Goal: Information Seeking & Learning: Learn about a topic

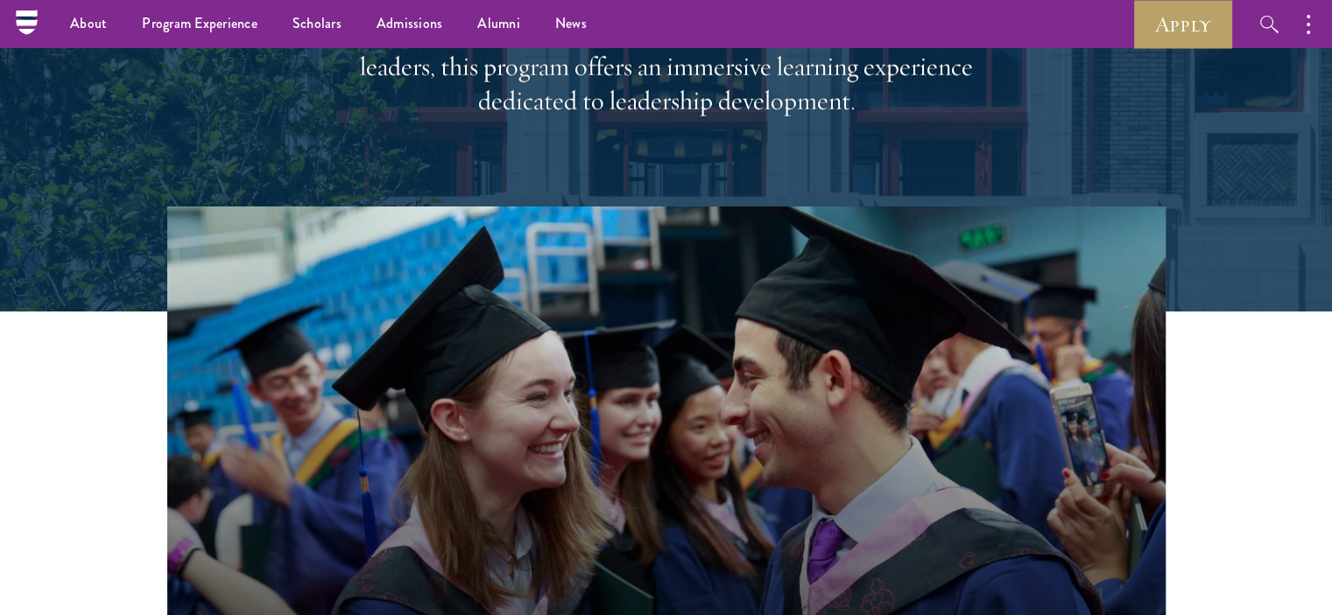
scroll to position [175, 0]
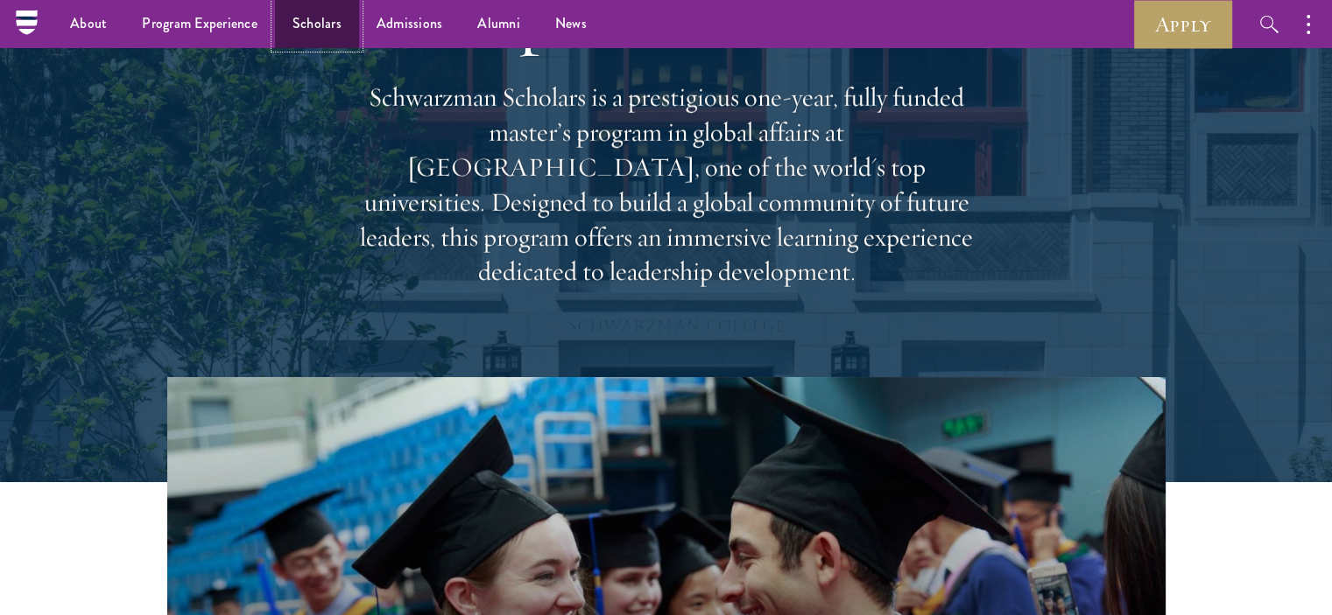
click at [325, 20] on link "Scholars" at bounding box center [317, 24] width 84 height 48
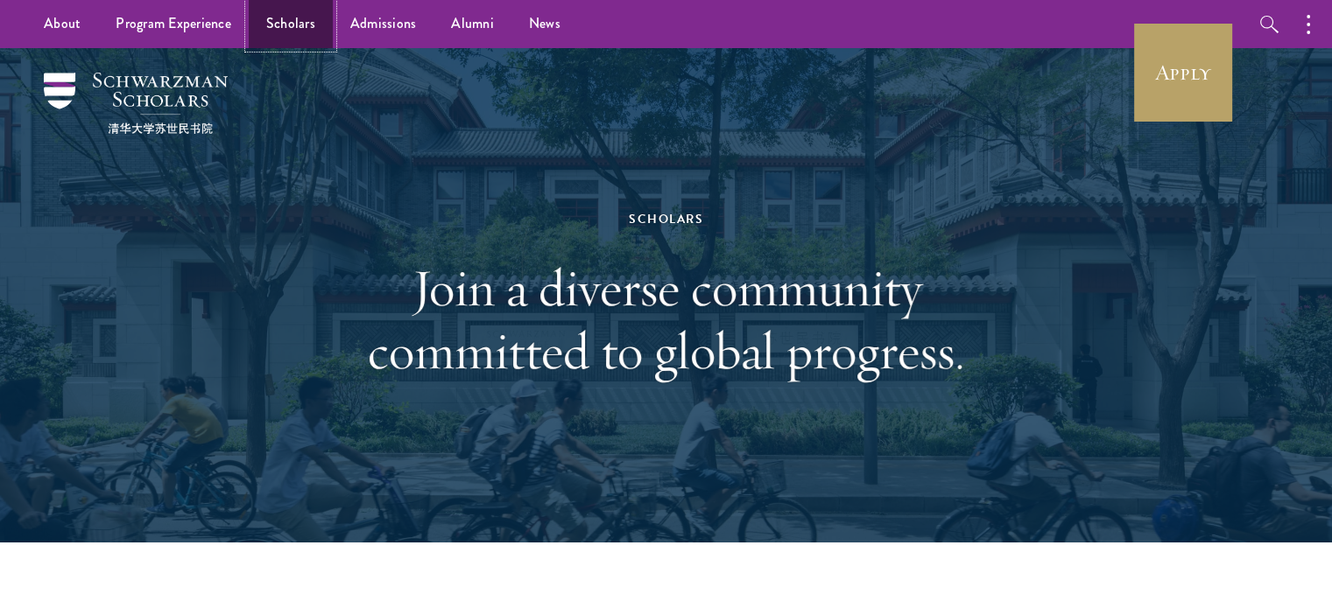
click at [294, 26] on link "Scholars" at bounding box center [291, 24] width 84 height 48
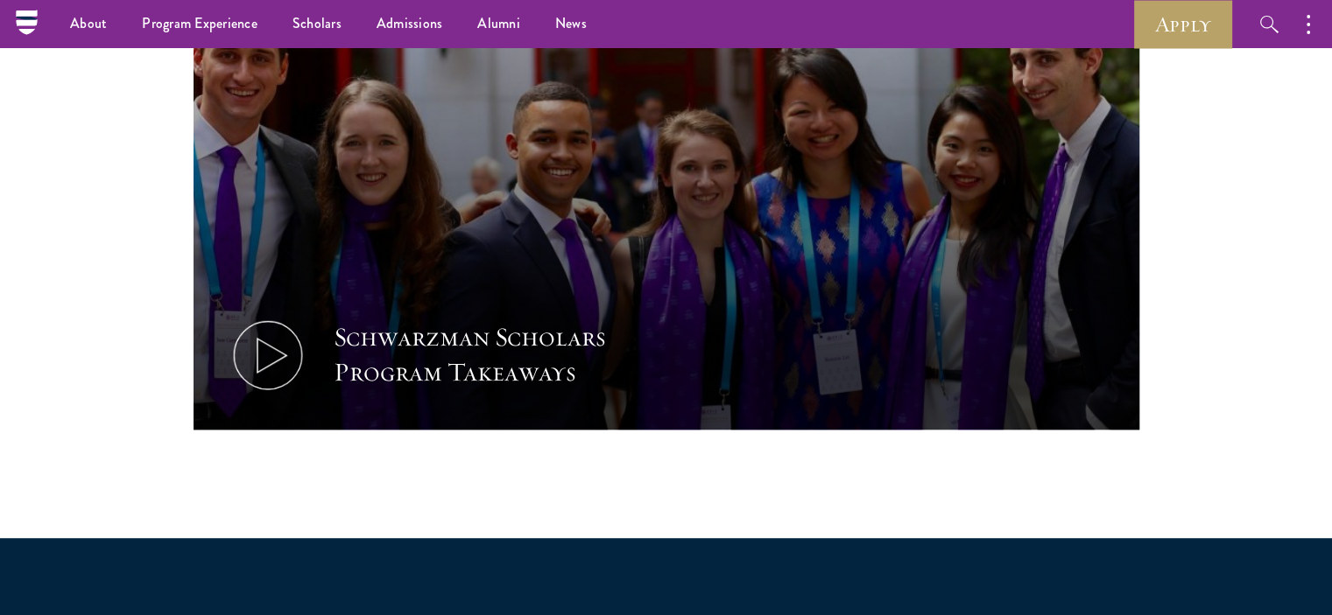
scroll to position [700, 0]
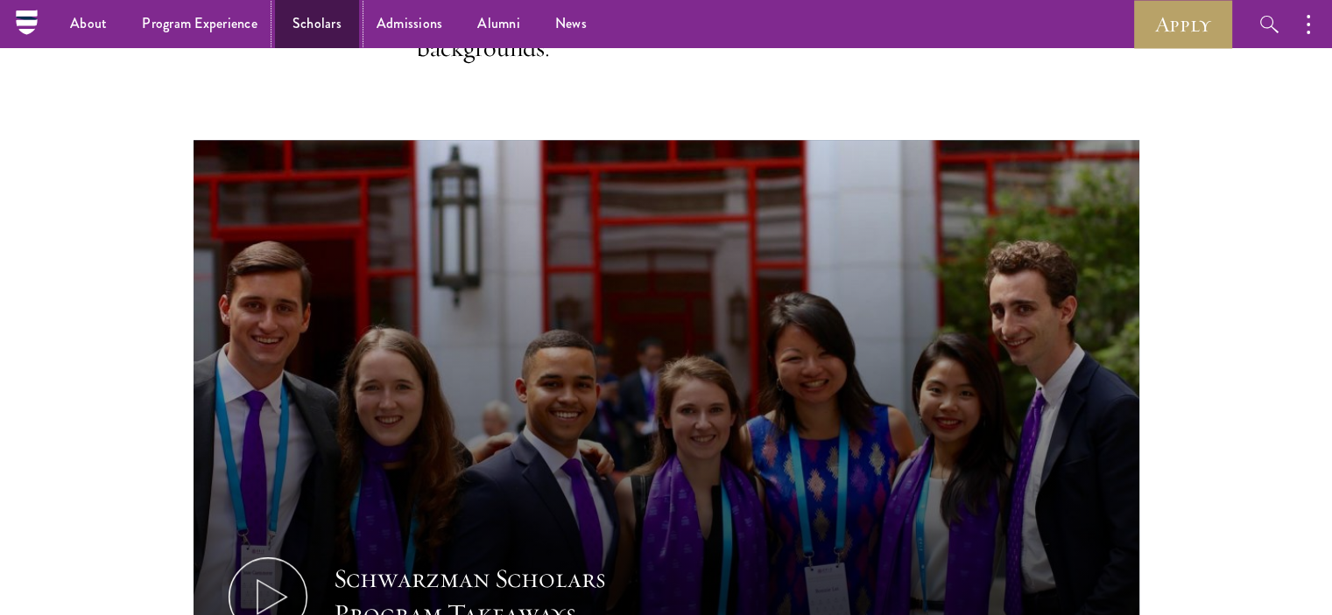
click at [322, 24] on link "Scholars" at bounding box center [317, 24] width 84 height 48
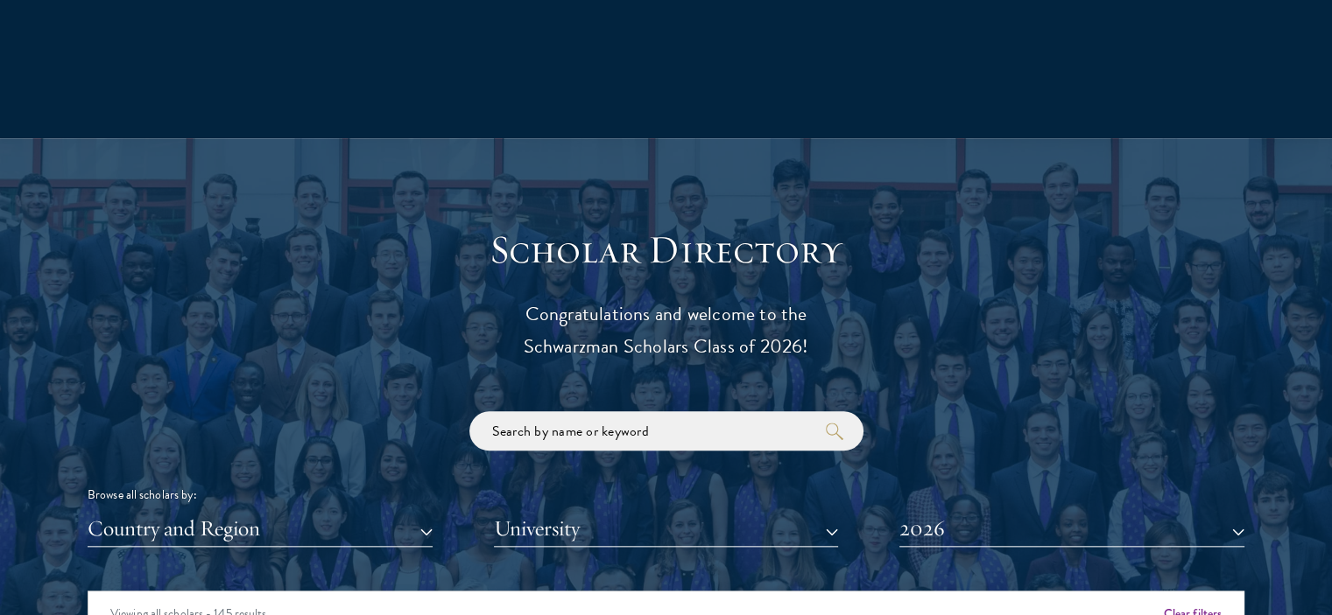
scroll to position [2014, 0]
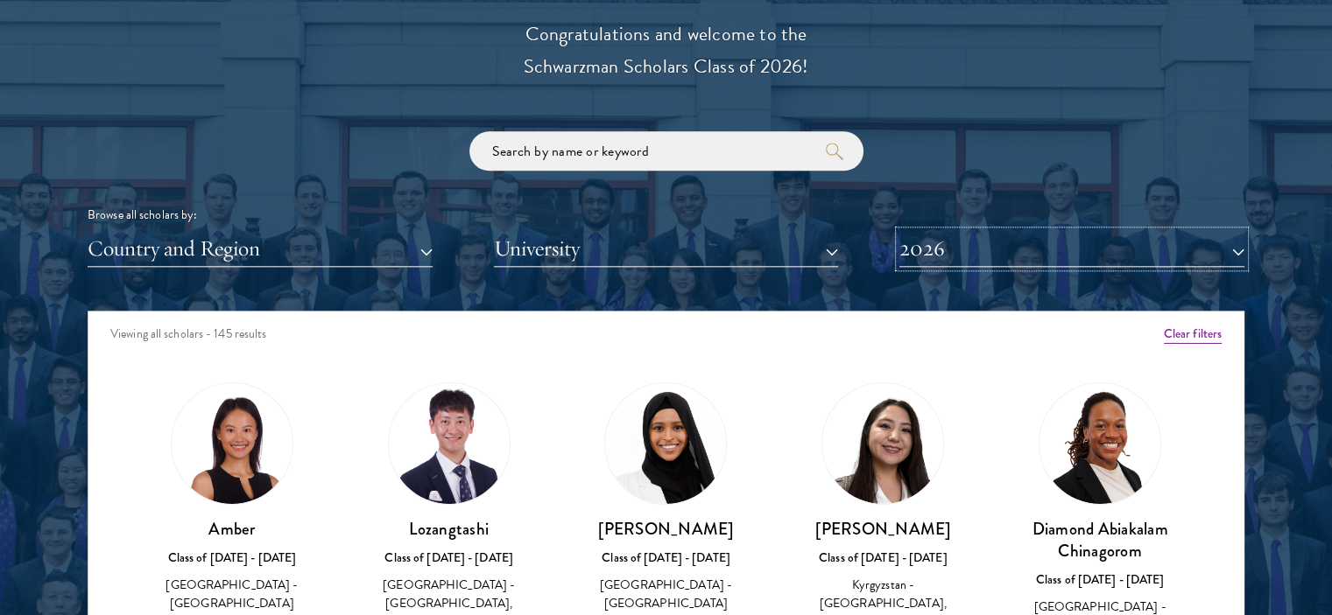
click at [1234, 253] on button "2026" at bounding box center [1071, 249] width 345 height 36
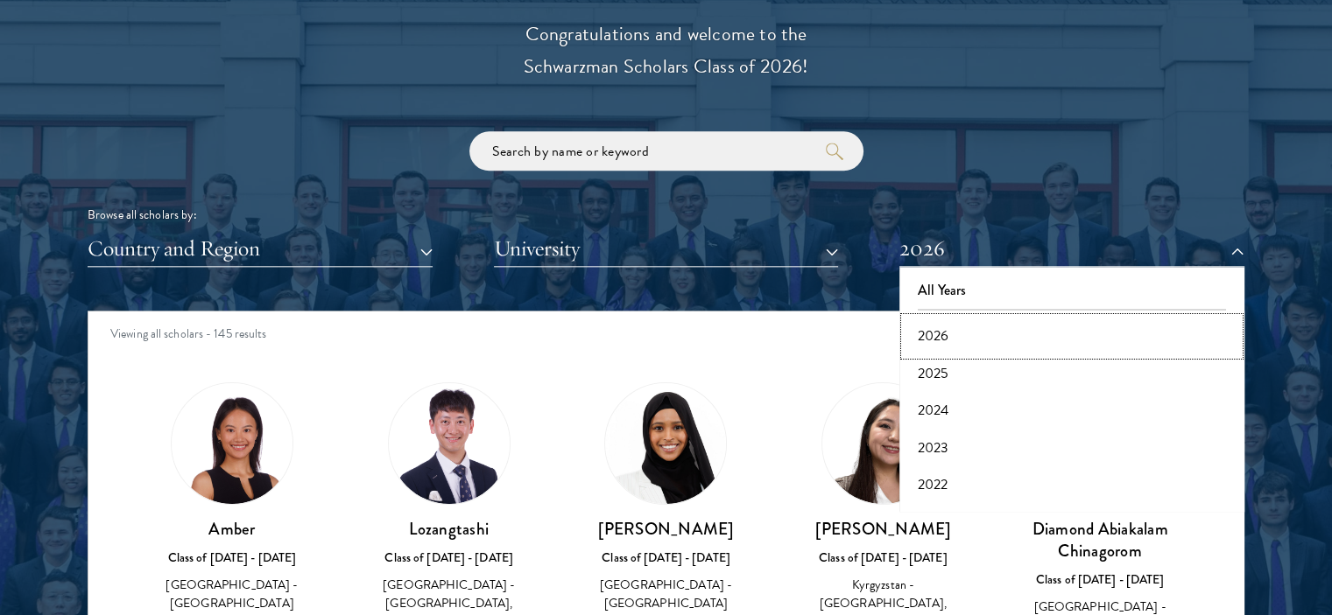
click at [986, 341] on button "2026" at bounding box center [1071, 336] width 334 height 37
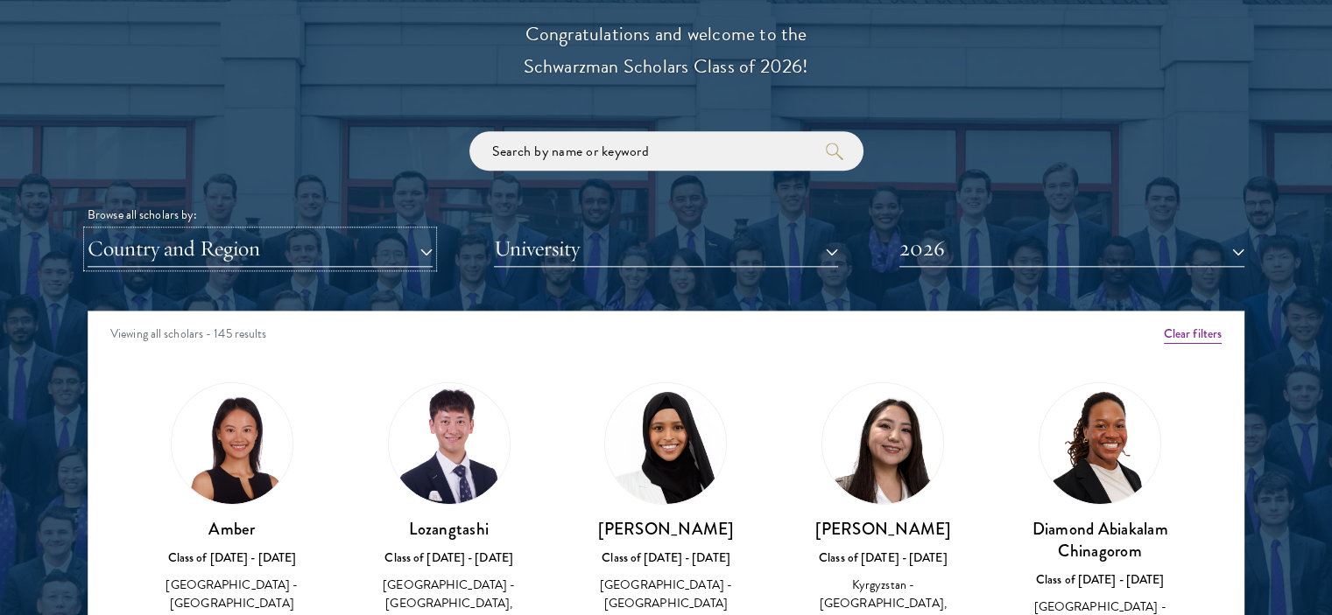
click at [425, 247] on button "Country and Region" at bounding box center [260, 249] width 345 height 36
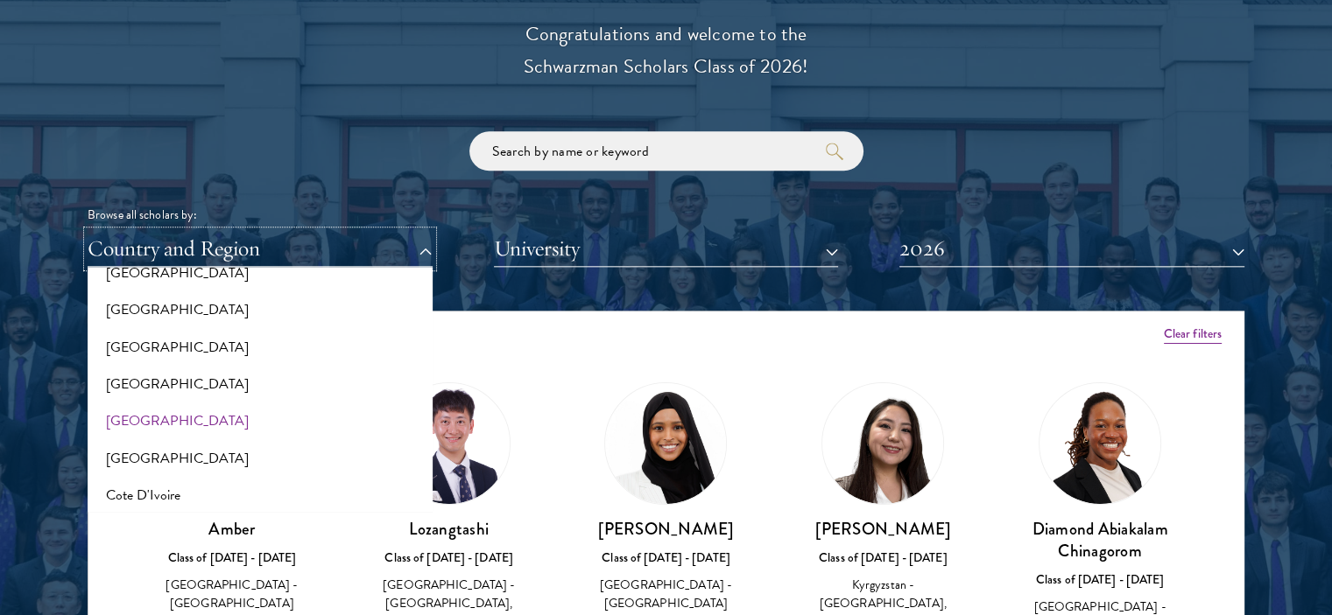
scroll to position [613, 0]
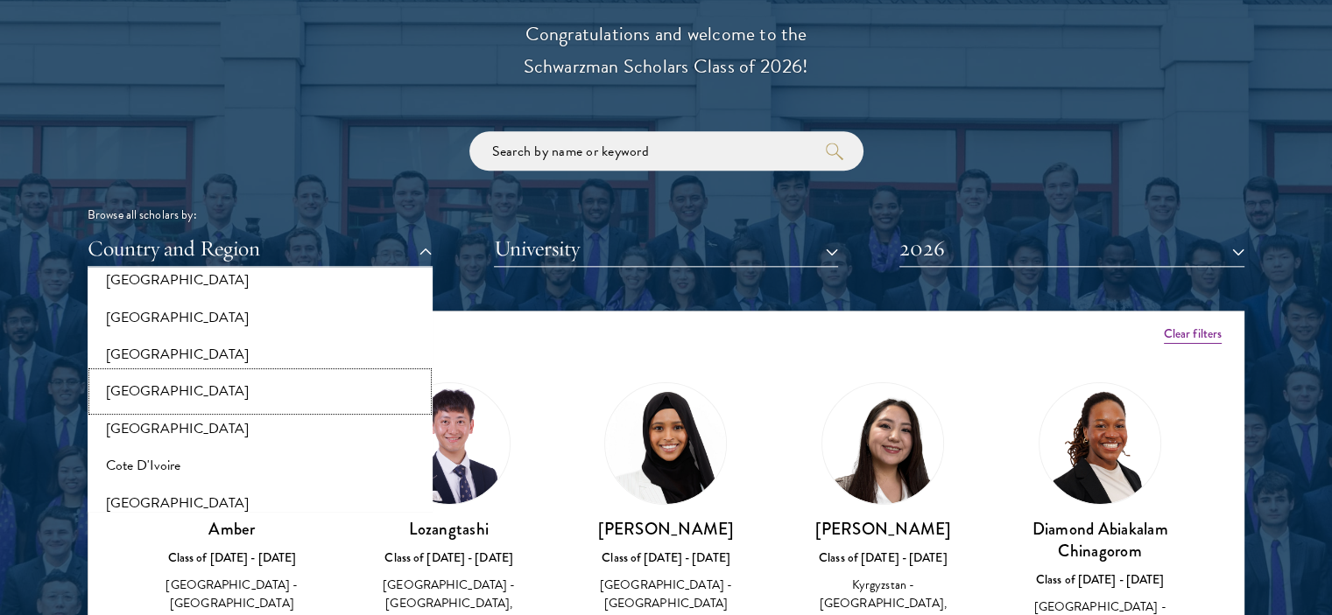
click at [121, 391] on button "[GEOGRAPHIC_DATA]" at bounding box center [260, 391] width 334 height 37
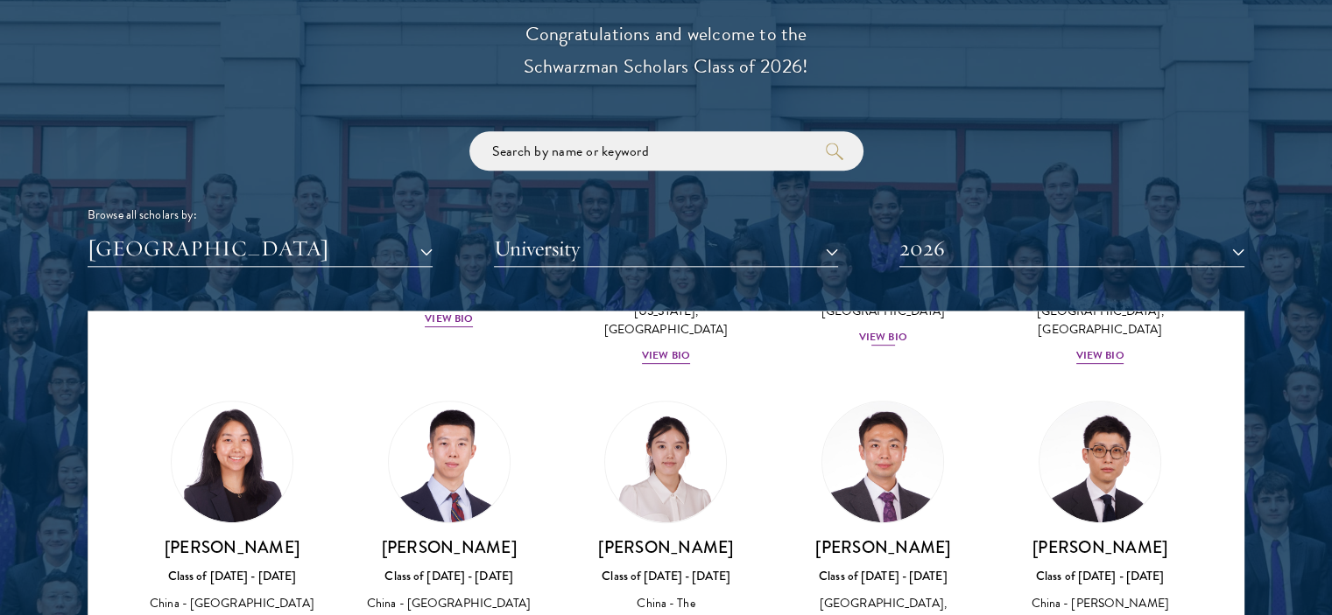
scroll to position [963, 0]
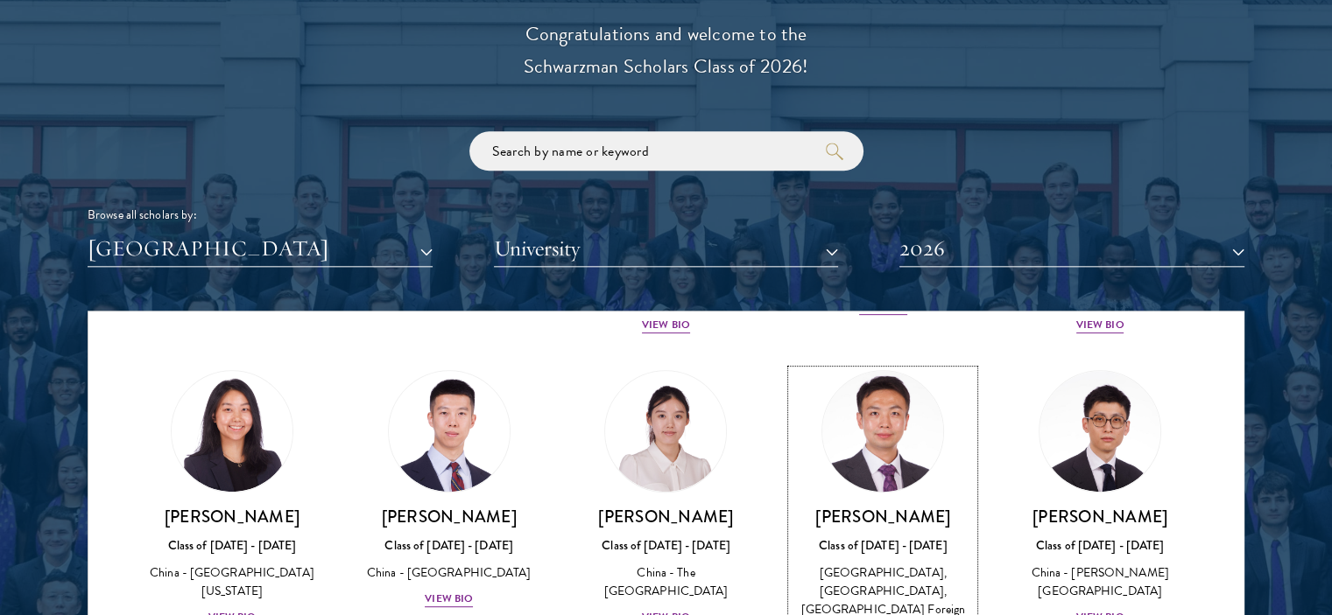
click at [868, 428] on img at bounding box center [882, 431] width 133 height 133
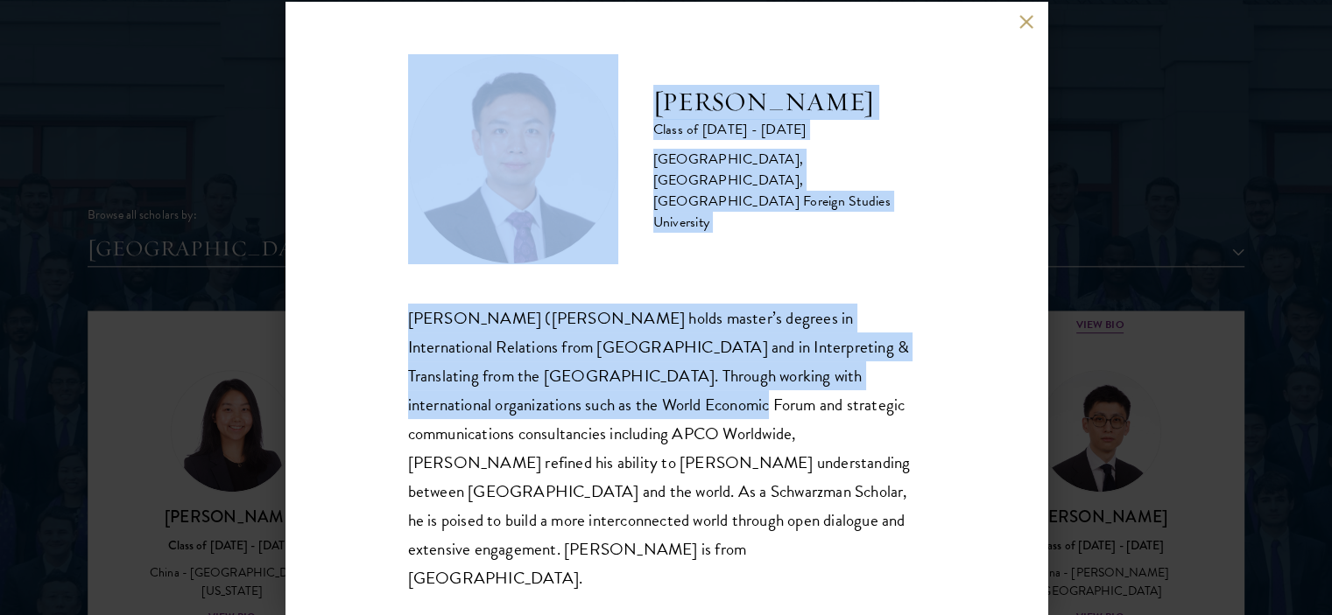
drag, startPoint x: 352, startPoint y: 41, endPoint x: 481, endPoint y: 406, distance: 387.1
click at [479, 416] on div "Anthony Ma Class of 2025 - 2026 China - Northwest University, China, Beijing Fo…" at bounding box center [666, 308] width 762 height 613
click at [953, 244] on div "Anthony Ma Class of 2025 - 2026 China - Northwest University, China, Beijing Fo…" at bounding box center [666, 308] width 762 height 613
click at [949, 190] on div "Anthony Ma Class of 2025 - 2026 China - Northwest University, China, Beijing Fo…" at bounding box center [666, 308] width 762 height 613
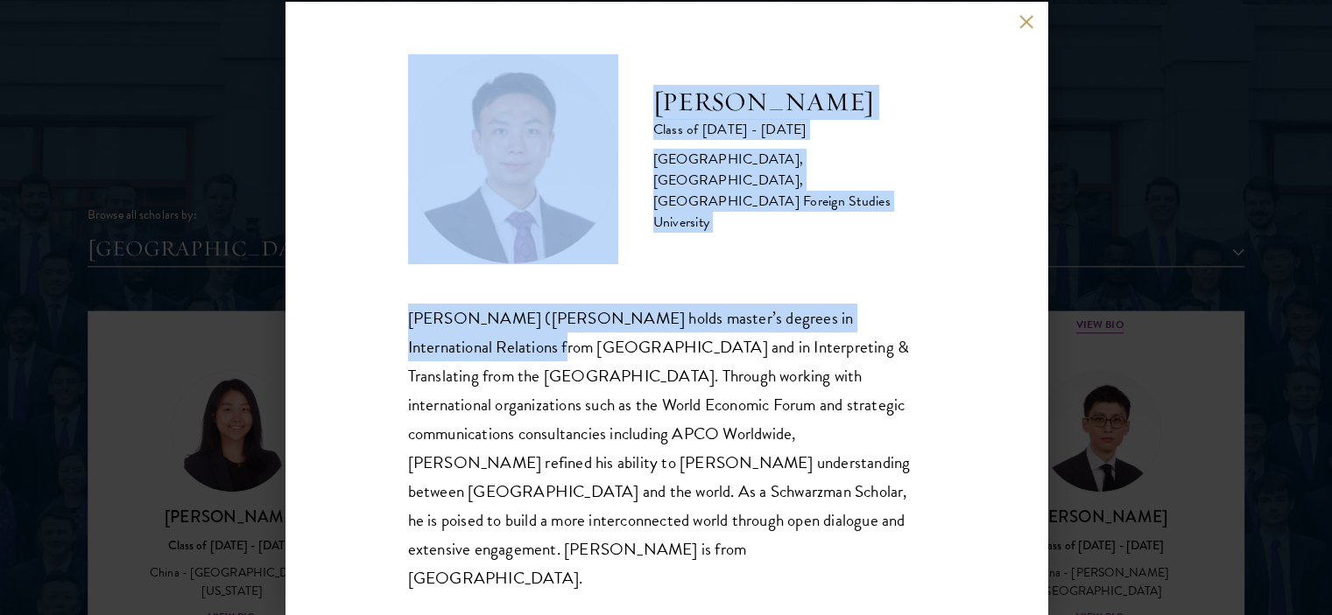
drag, startPoint x: 348, startPoint y: 31, endPoint x: 447, endPoint y: 366, distance: 349.6
click at [447, 366] on div "Anthony Ma Class of 2025 - 2026 China - Northwest University, China, Beijing Fo…" at bounding box center [666, 308] width 762 height 613
click at [1009, 246] on div "Anthony Ma Class of 2025 - 2026 China - Northwest University, China, Beijing Fo…" at bounding box center [666, 308] width 762 height 613
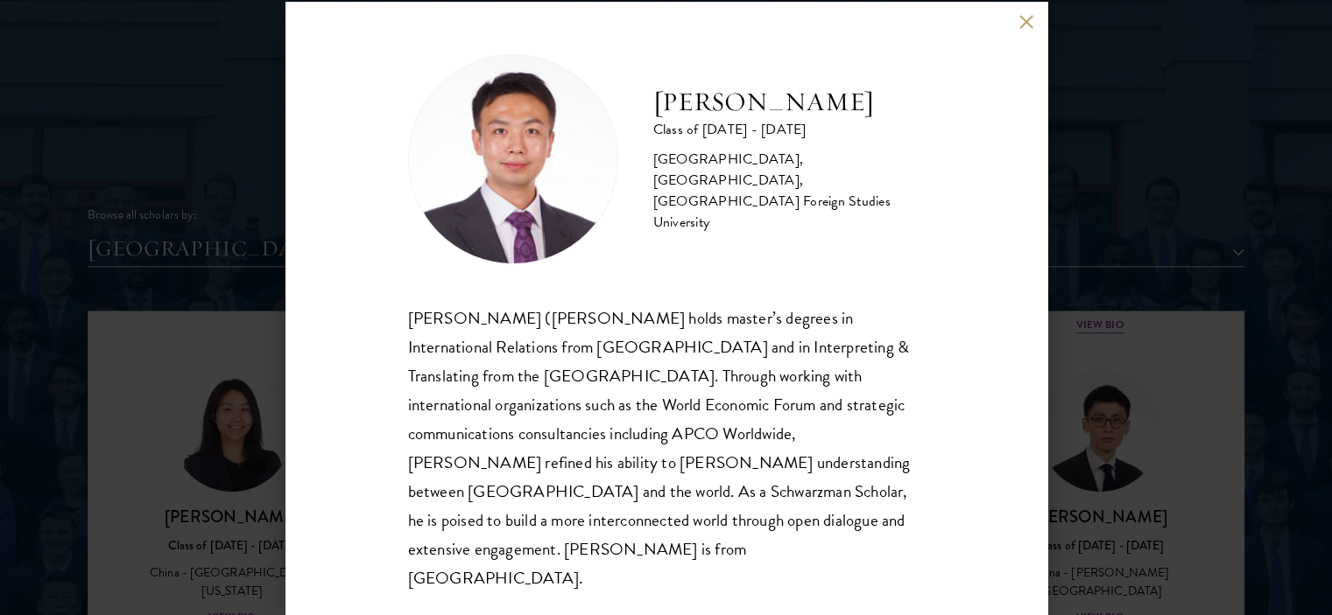
drag, startPoint x: 934, startPoint y: 152, endPoint x: 893, endPoint y: 105, distance: 62.7
click at [893, 105] on div "Anthony Ma Class of 2025 - 2026 China - Northwest University, China, Beijing Fo…" at bounding box center [666, 159] width 517 height 210
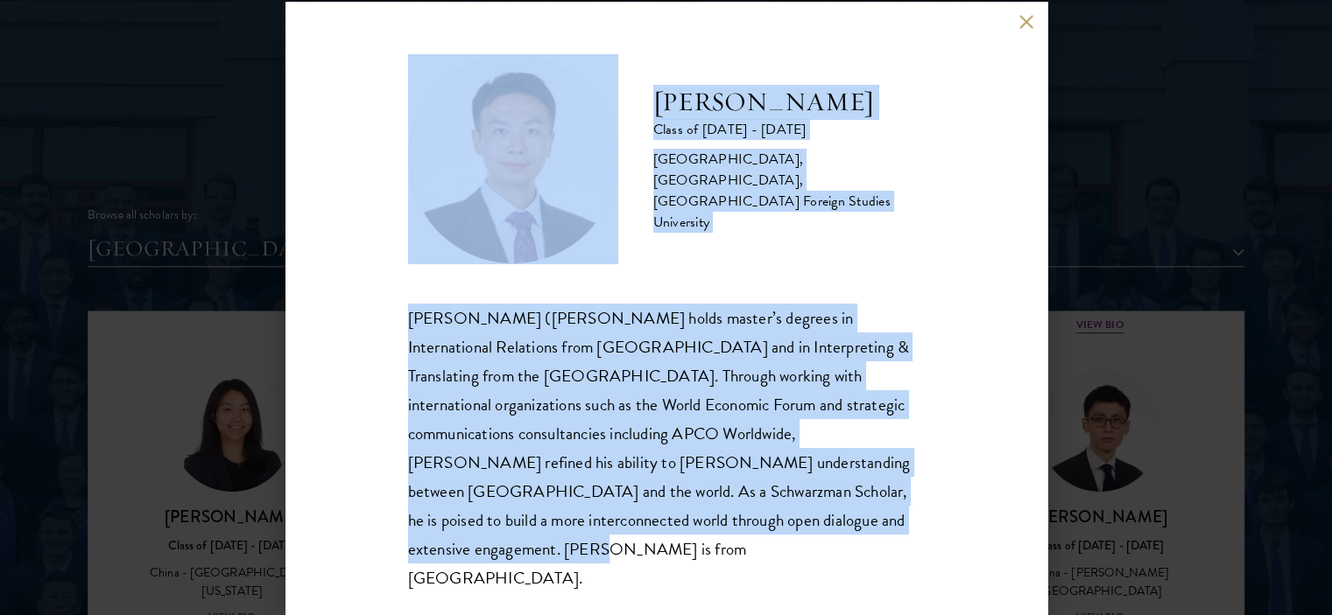
drag, startPoint x: 301, startPoint y: 31, endPoint x: 939, endPoint y: 418, distance: 745.6
click at [900, 537] on div "Anthony Ma Class of 2025 - 2026 China - Northwest University, China, Beijing Fo…" at bounding box center [666, 308] width 762 height 613
click at [969, 264] on div "Anthony Ma Class of 2025 - 2026 China - Northwest University, China, Beijing Fo…" at bounding box center [666, 308] width 762 height 613
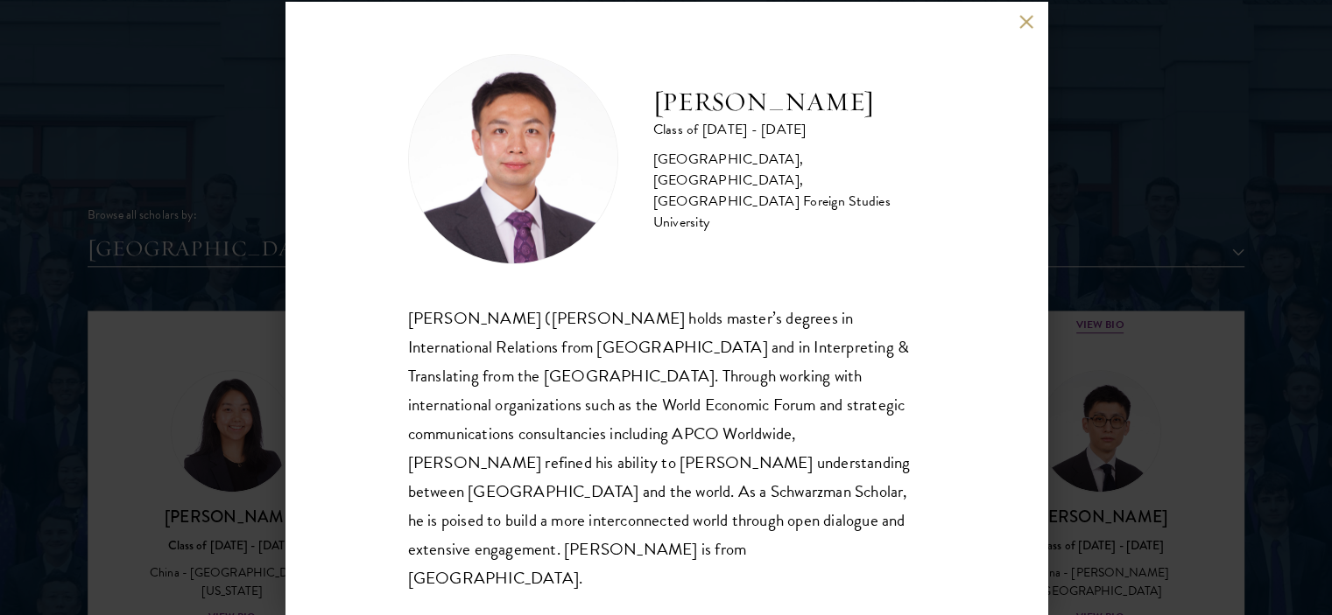
click at [861, 285] on div "Anthony Ma Class of 2025 - 2026 China - Northwest University, China, Beijing Fo…" at bounding box center [666, 323] width 517 height 538
click at [1036, 33] on div "Anthony Ma Class of 2025 - 2026 China - Northwest University, China, Beijing Fo…" at bounding box center [666, 308] width 762 height 613
